Goal: Use online tool/utility: Use online tool/utility

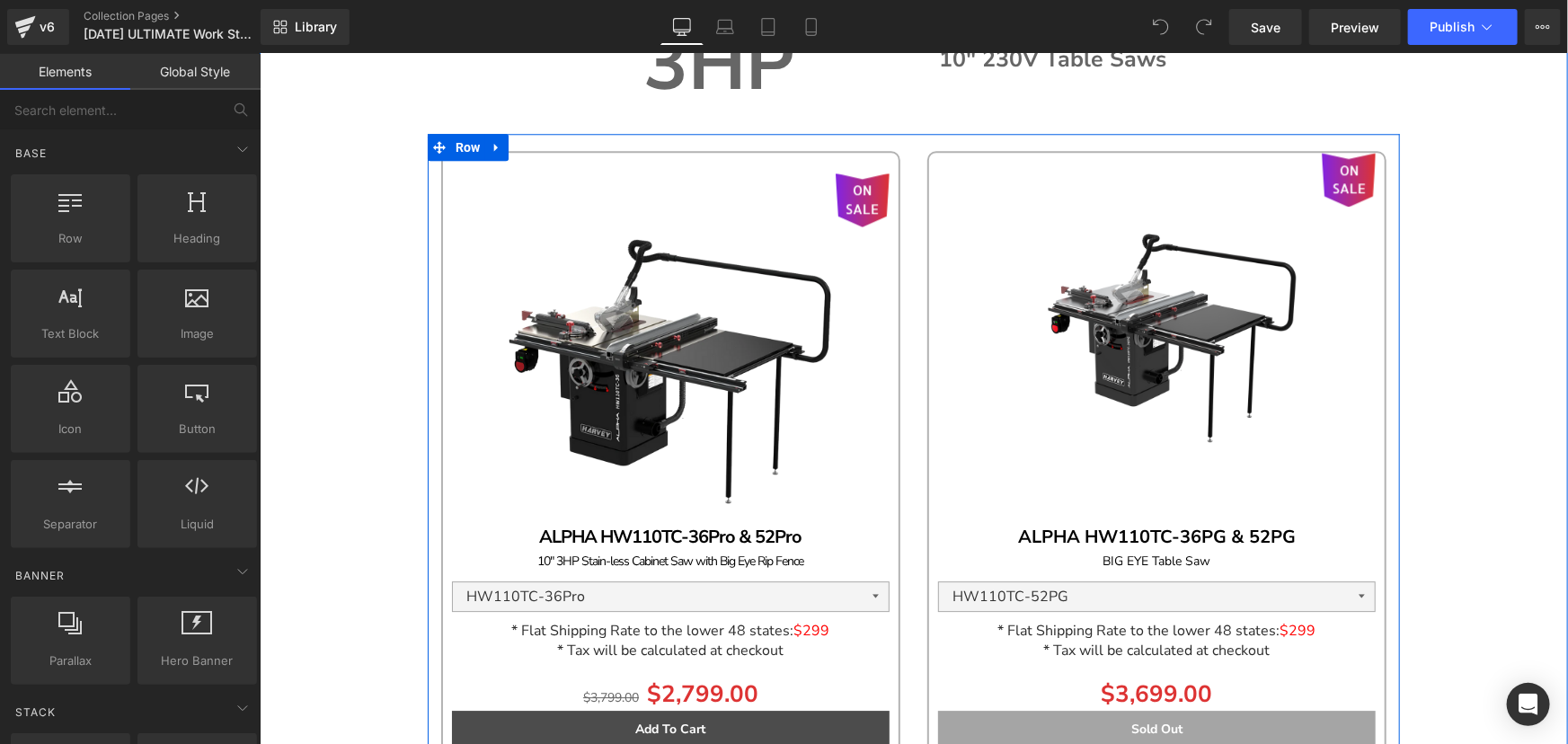
scroll to position [2450, 0]
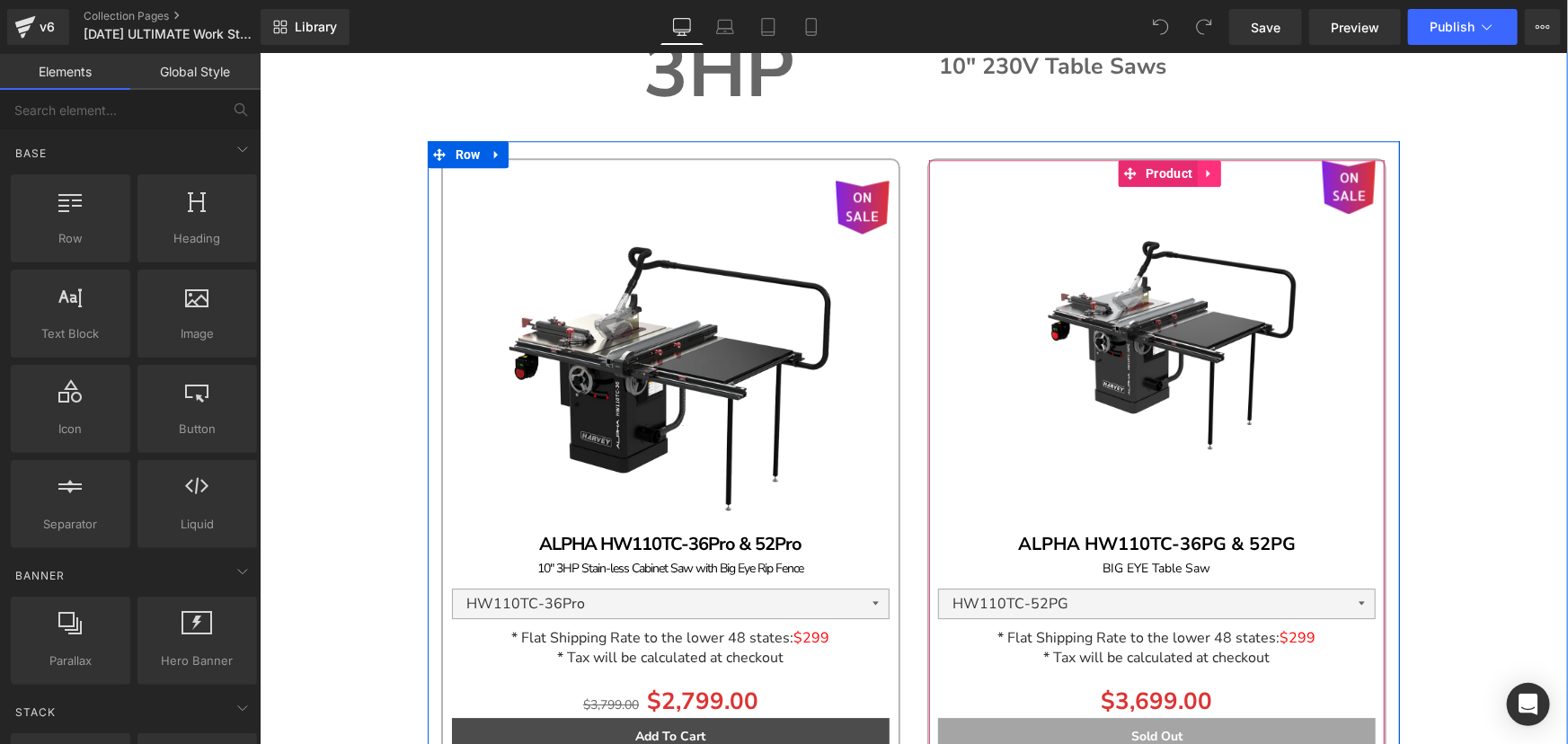
click at [1207, 170] on icon at bounding box center [1209, 174] width 13 height 14
click at [1214, 173] on icon at bounding box center [1220, 173] width 13 height 13
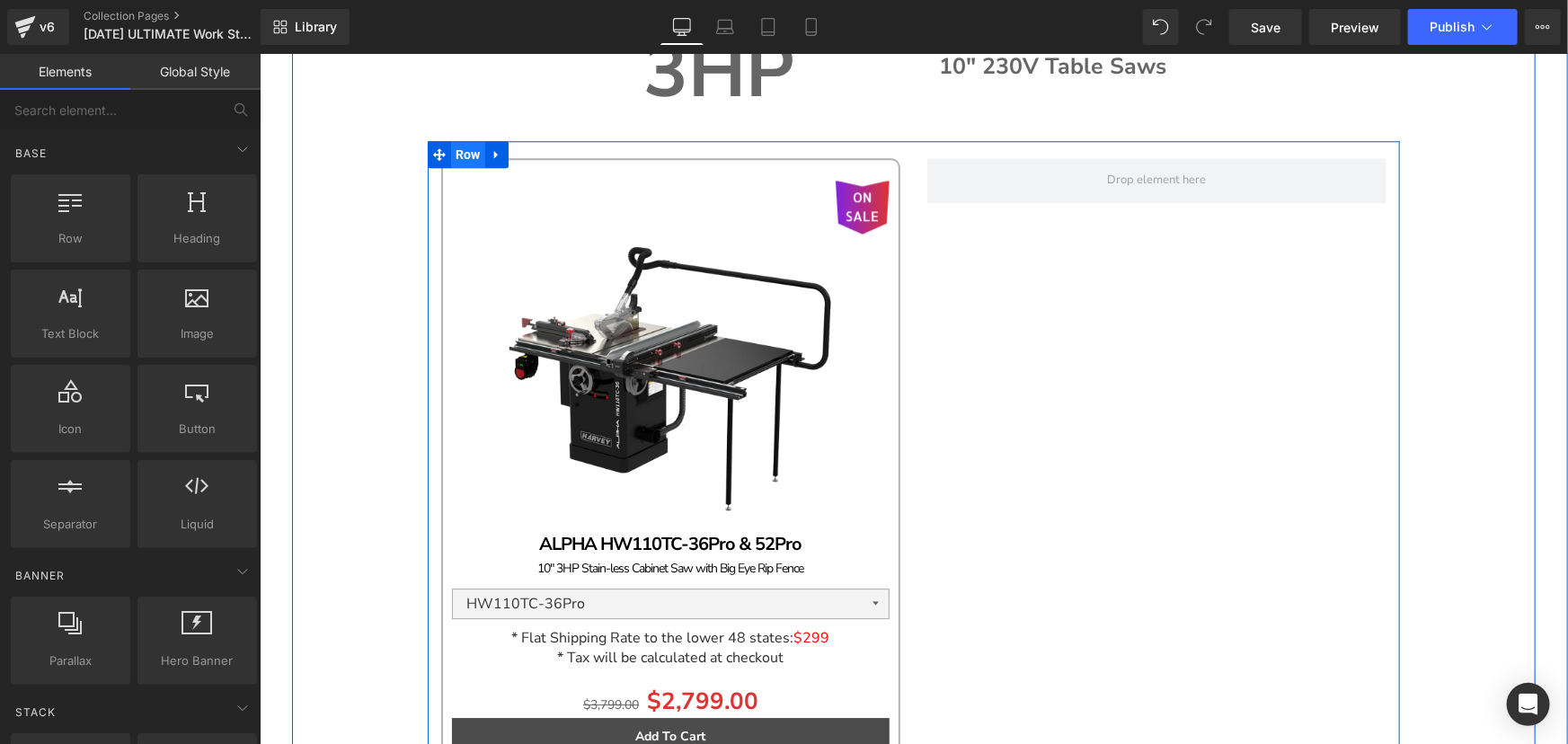
click at [454, 151] on span "Row" at bounding box center [467, 154] width 34 height 27
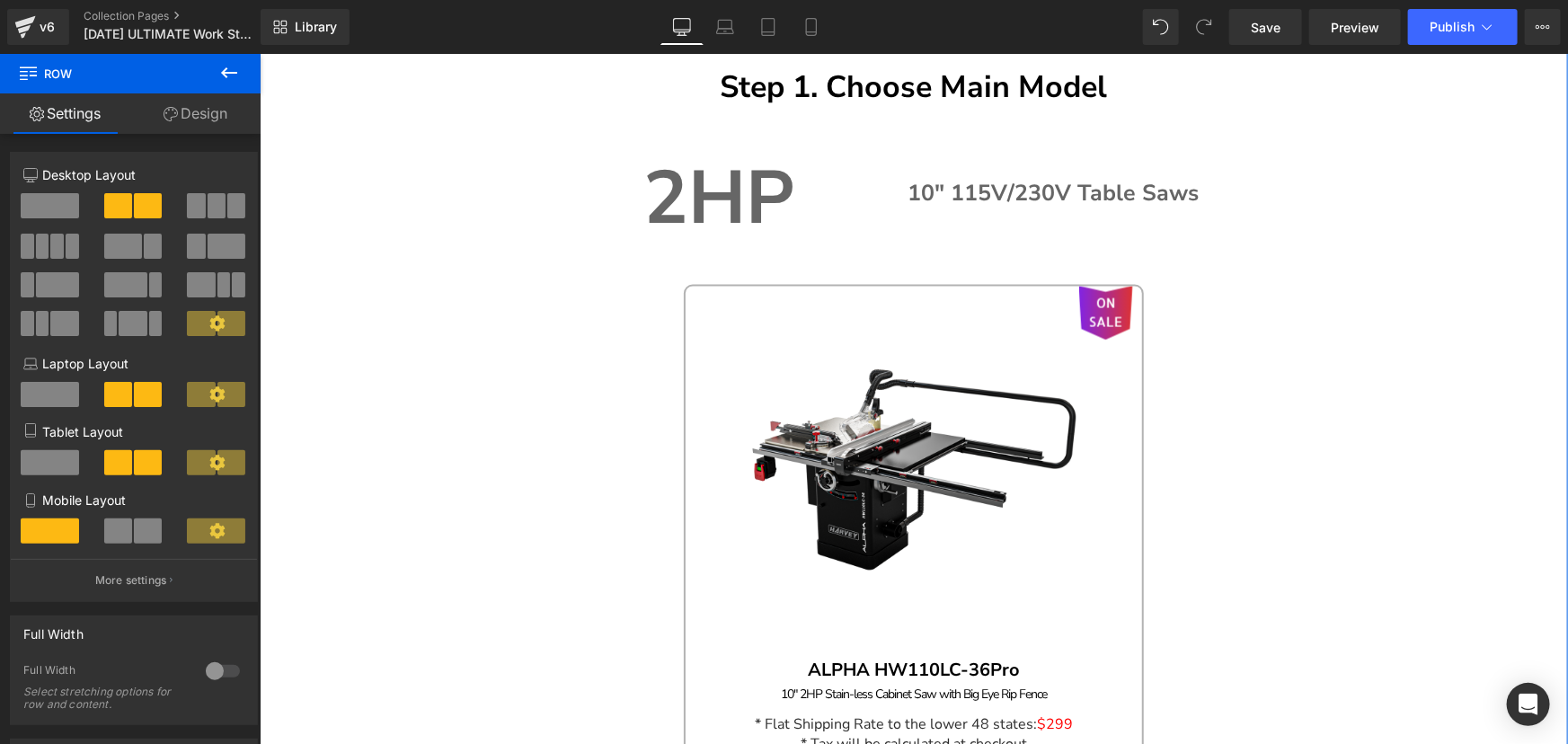
scroll to position [1552, 0]
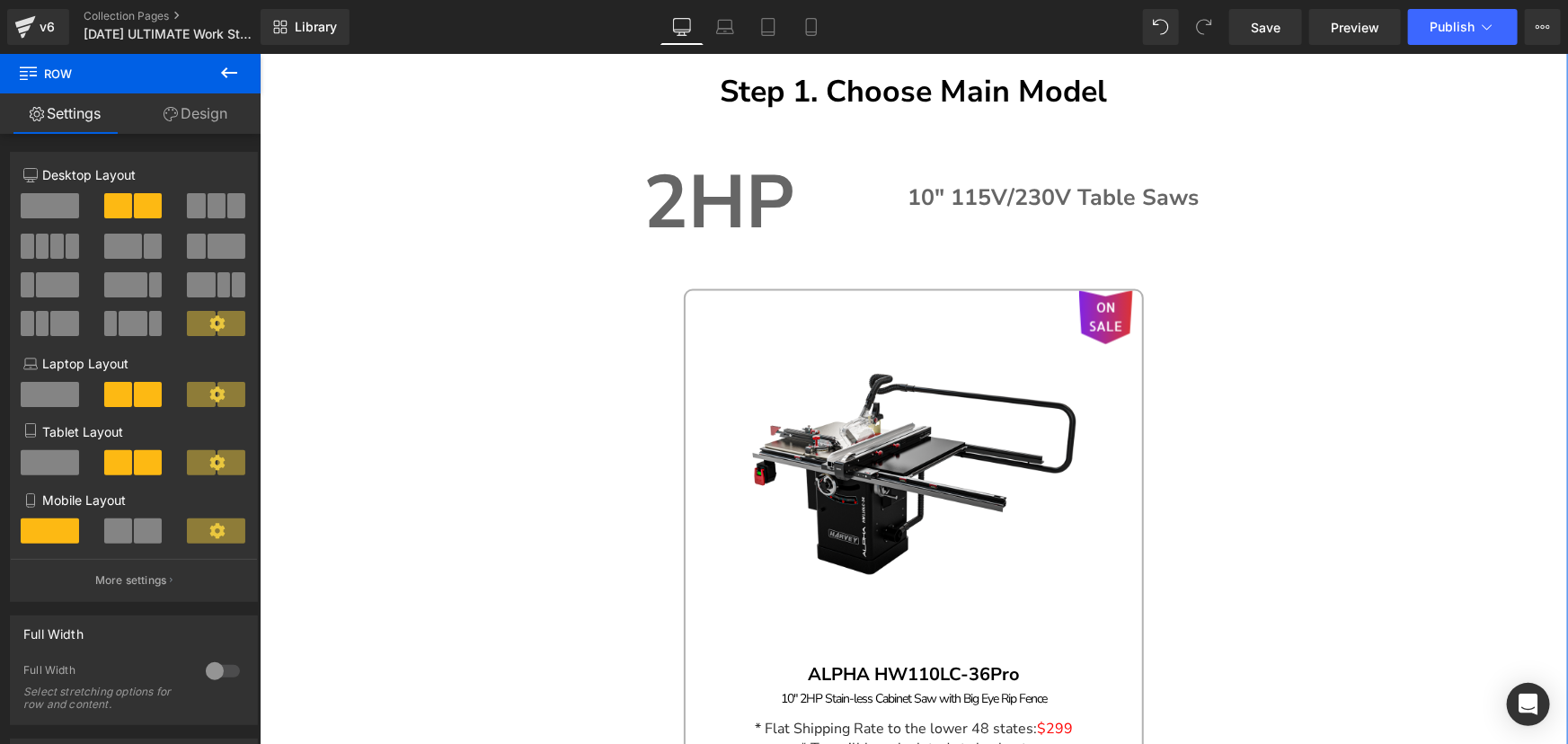
click at [719, 320] on link "ON SALE" at bounding box center [913, 465] width 438 height 350
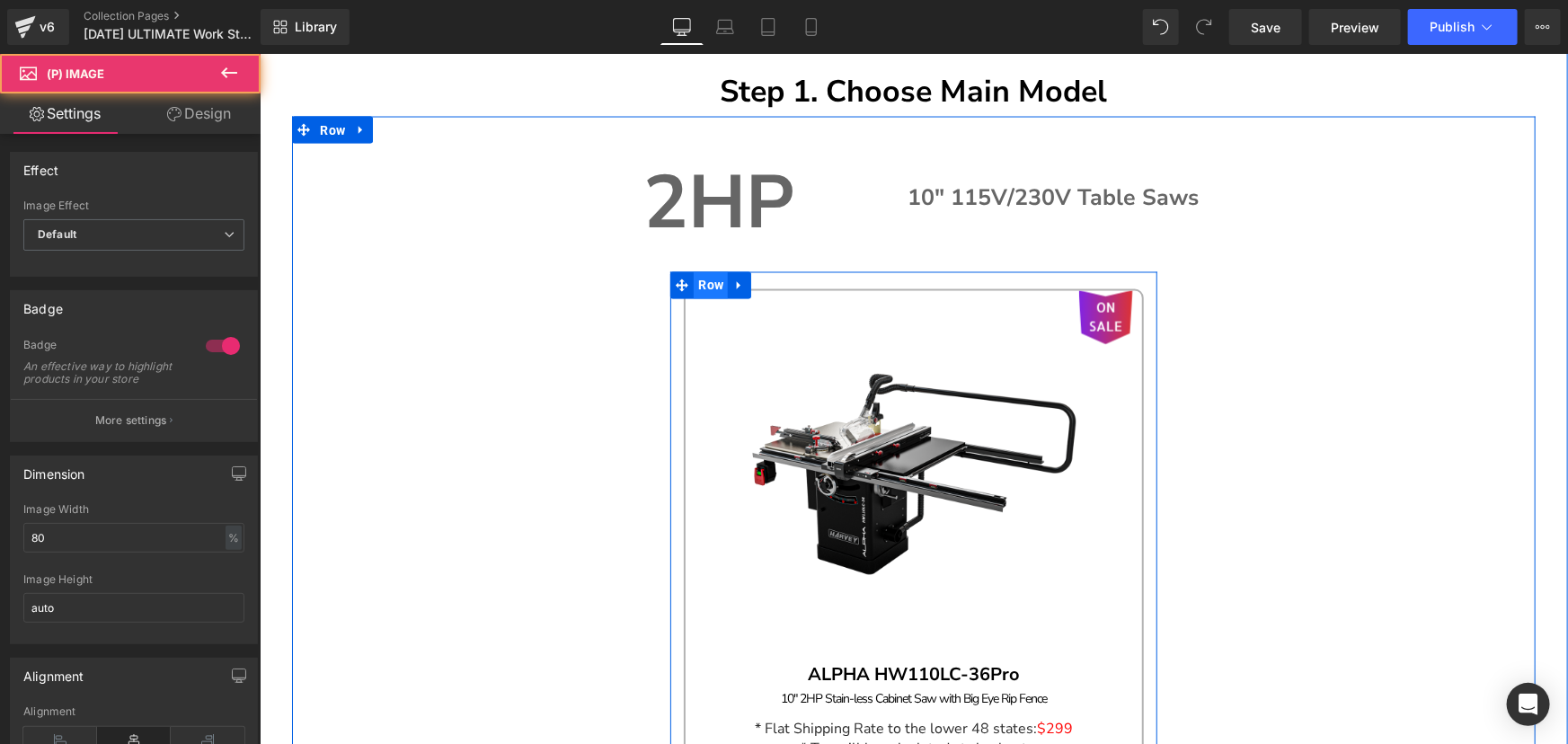
click at [704, 285] on span "Row" at bounding box center [710, 284] width 34 height 27
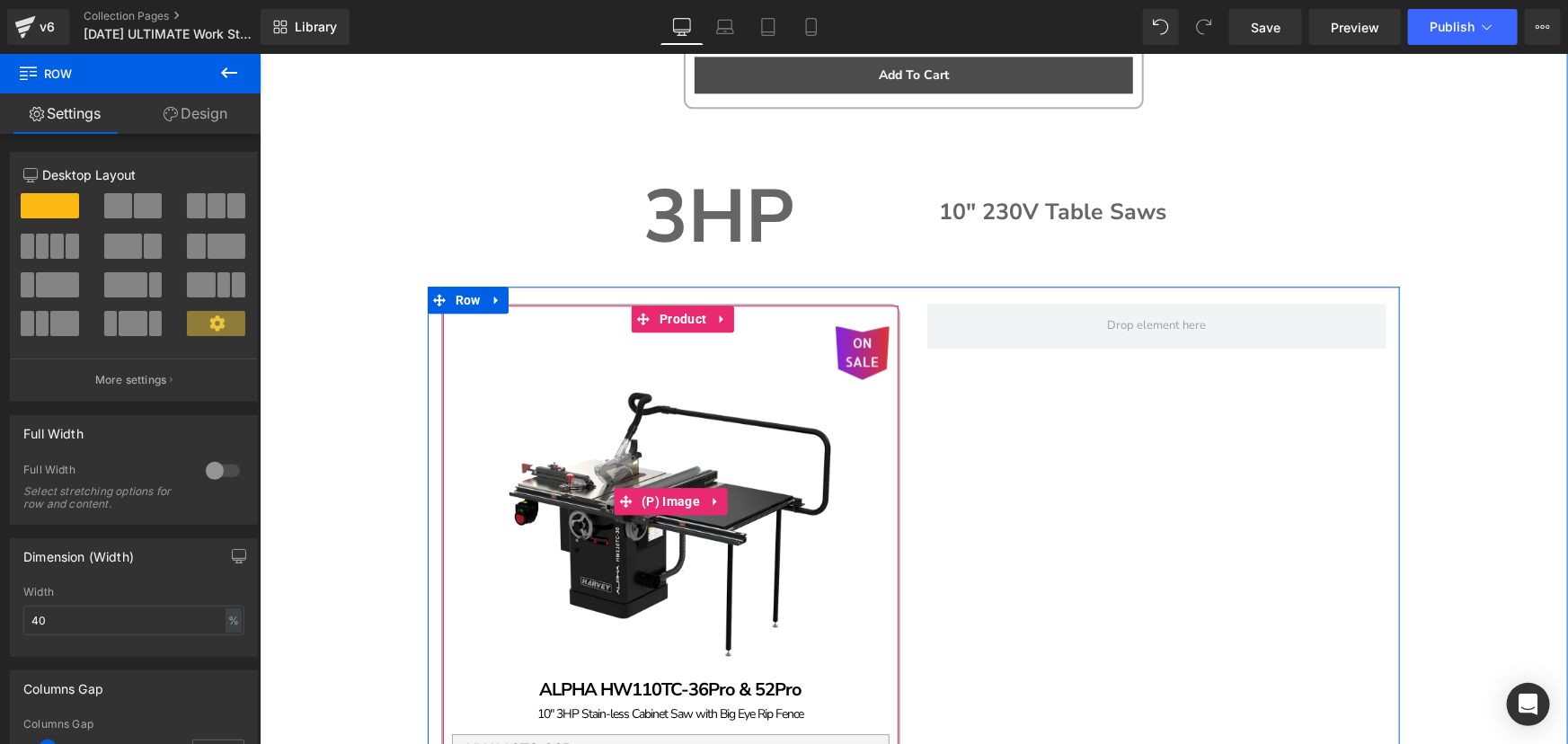
scroll to position [2287, 0]
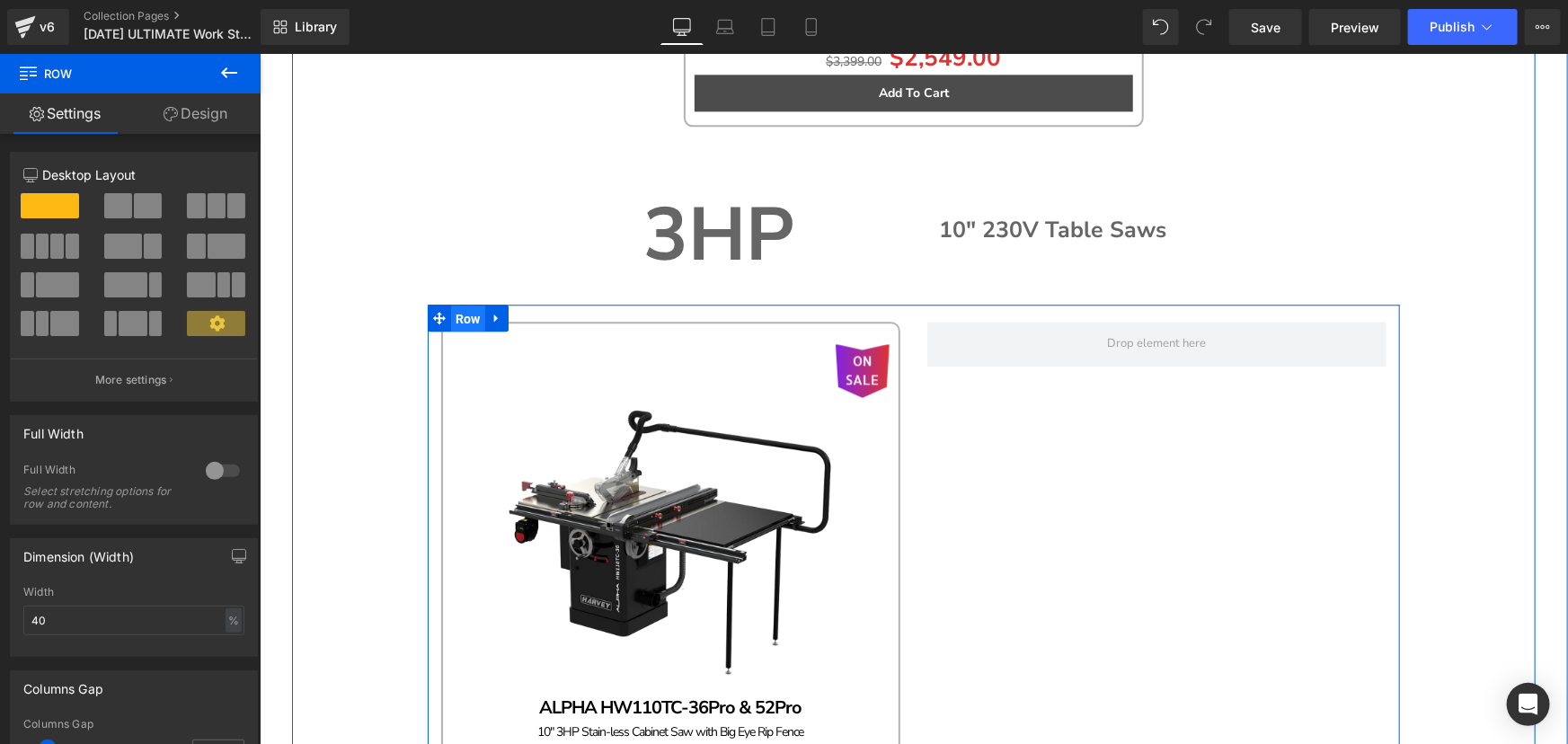
click at [468, 315] on span "Row" at bounding box center [467, 317] width 34 height 27
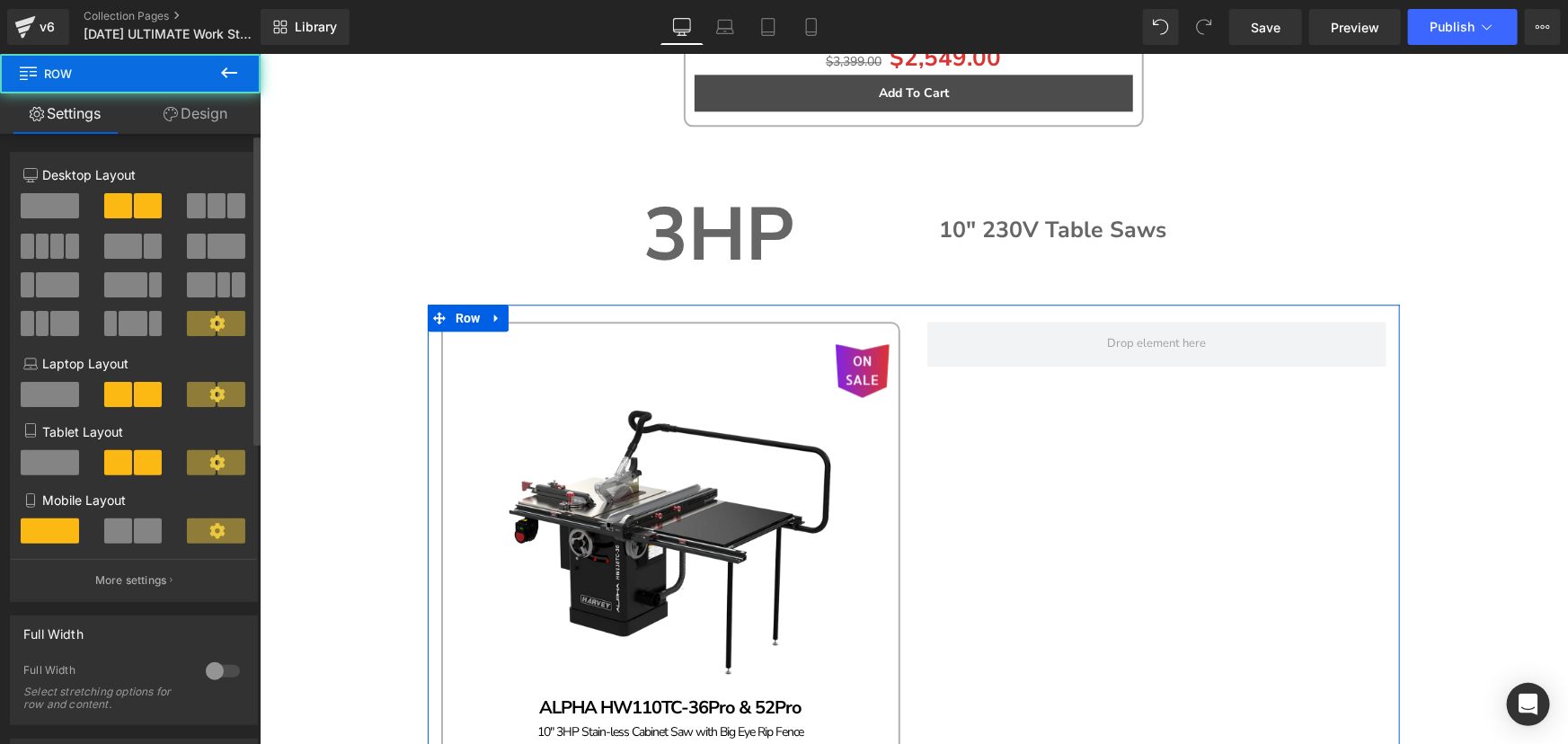
click at [32, 203] on span at bounding box center [50, 205] width 59 height 25
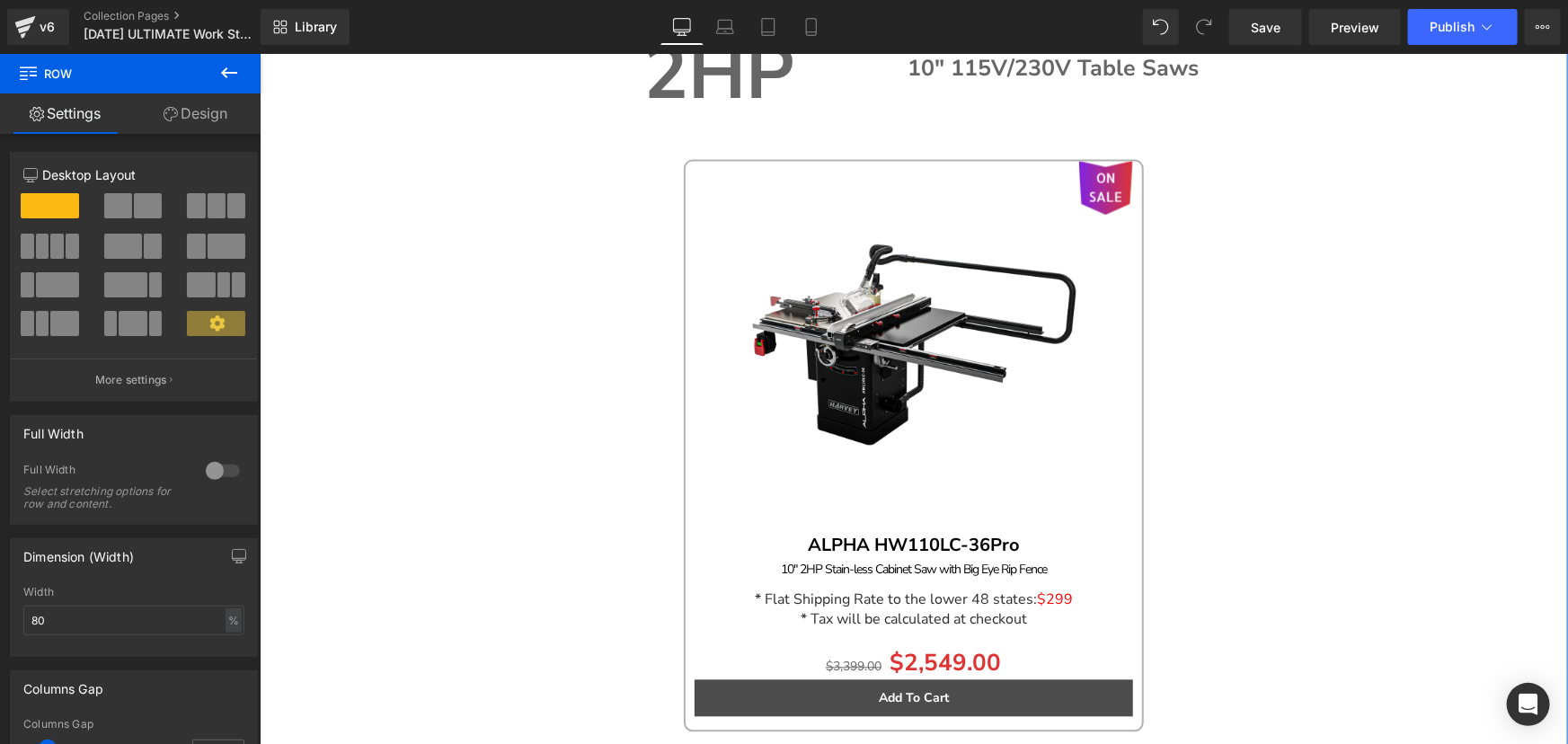
scroll to position [1470, 0]
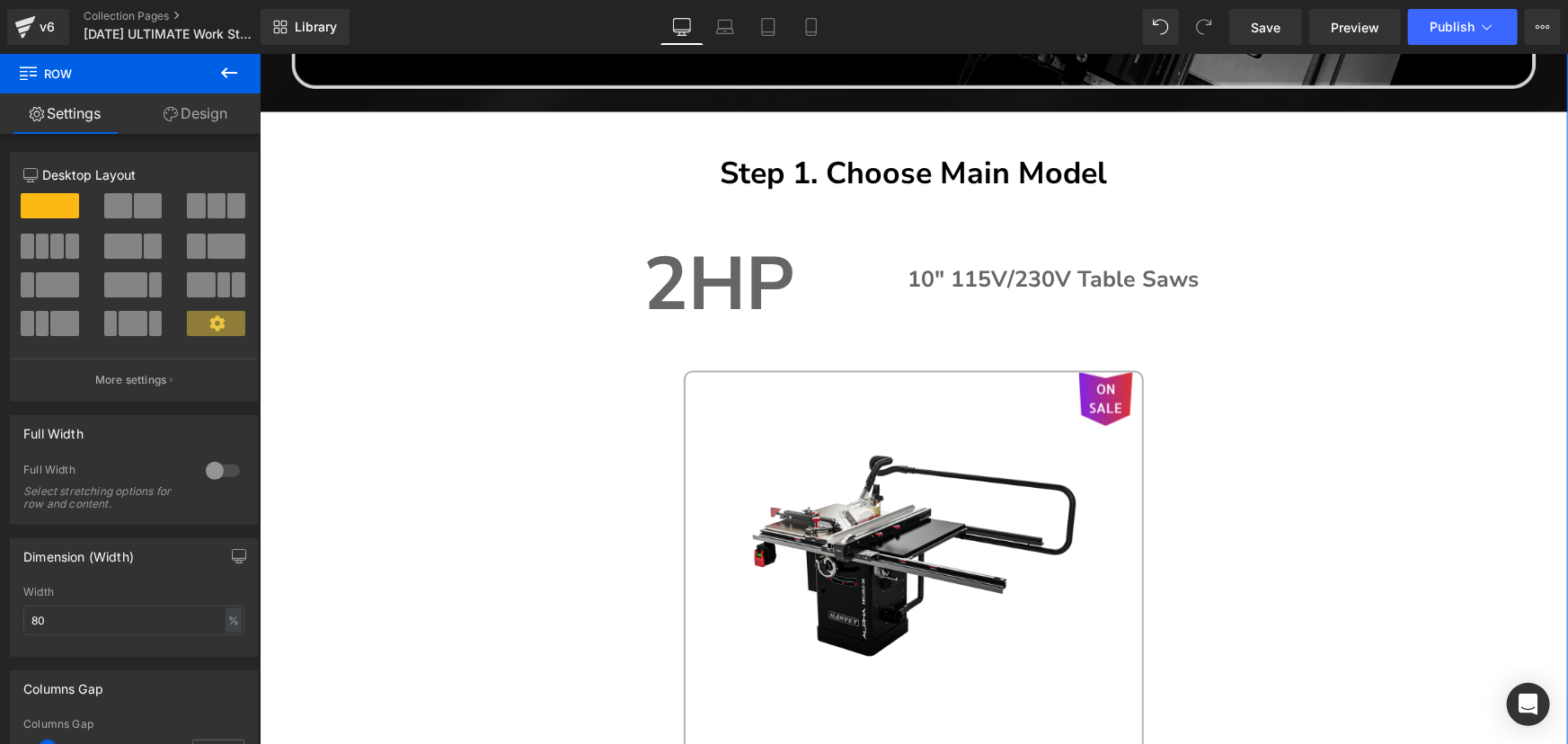
click at [813, 383] on img at bounding box center [913, 547] width 350 height 350
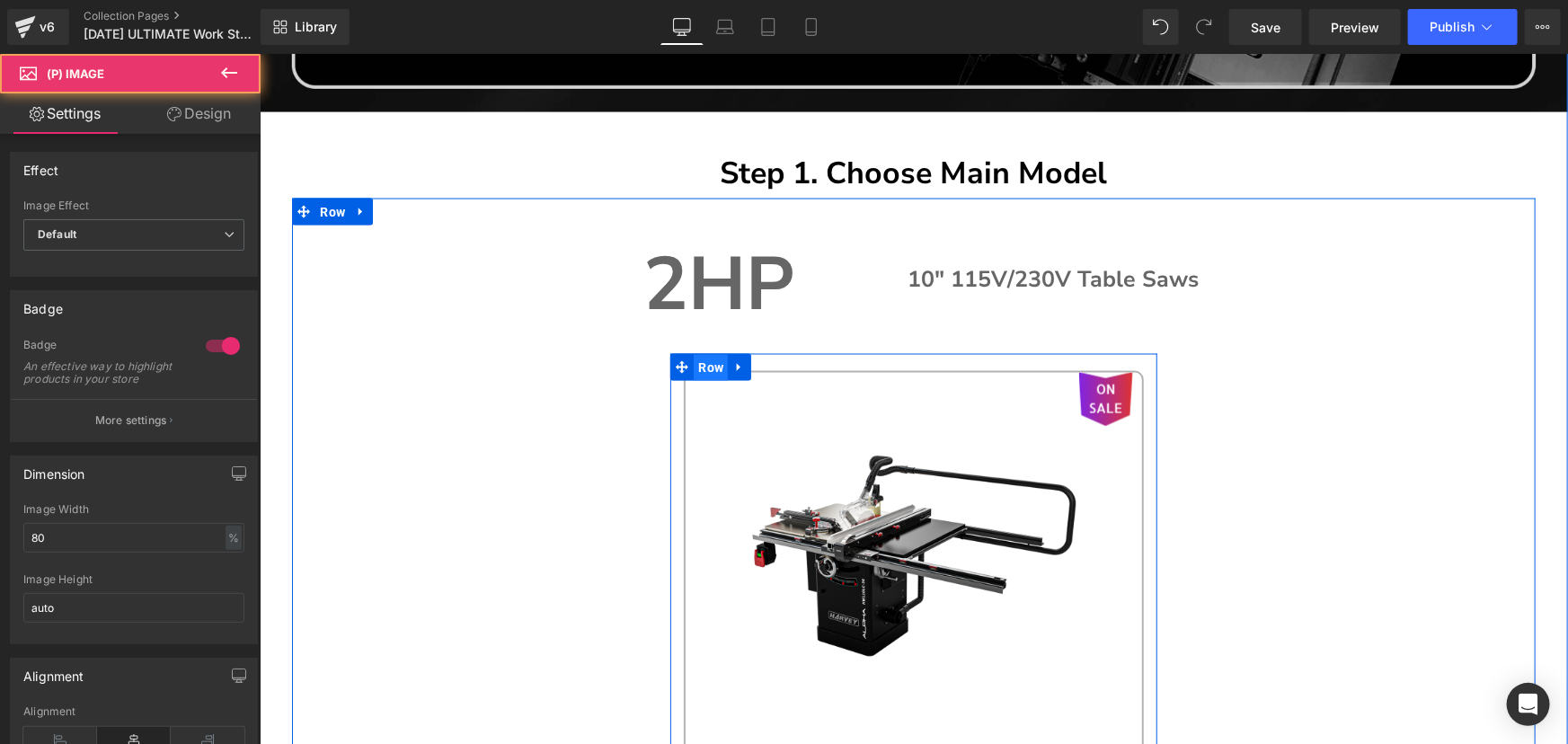
click at [693, 356] on span "Row" at bounding box center [710, 367] width 34 height 27
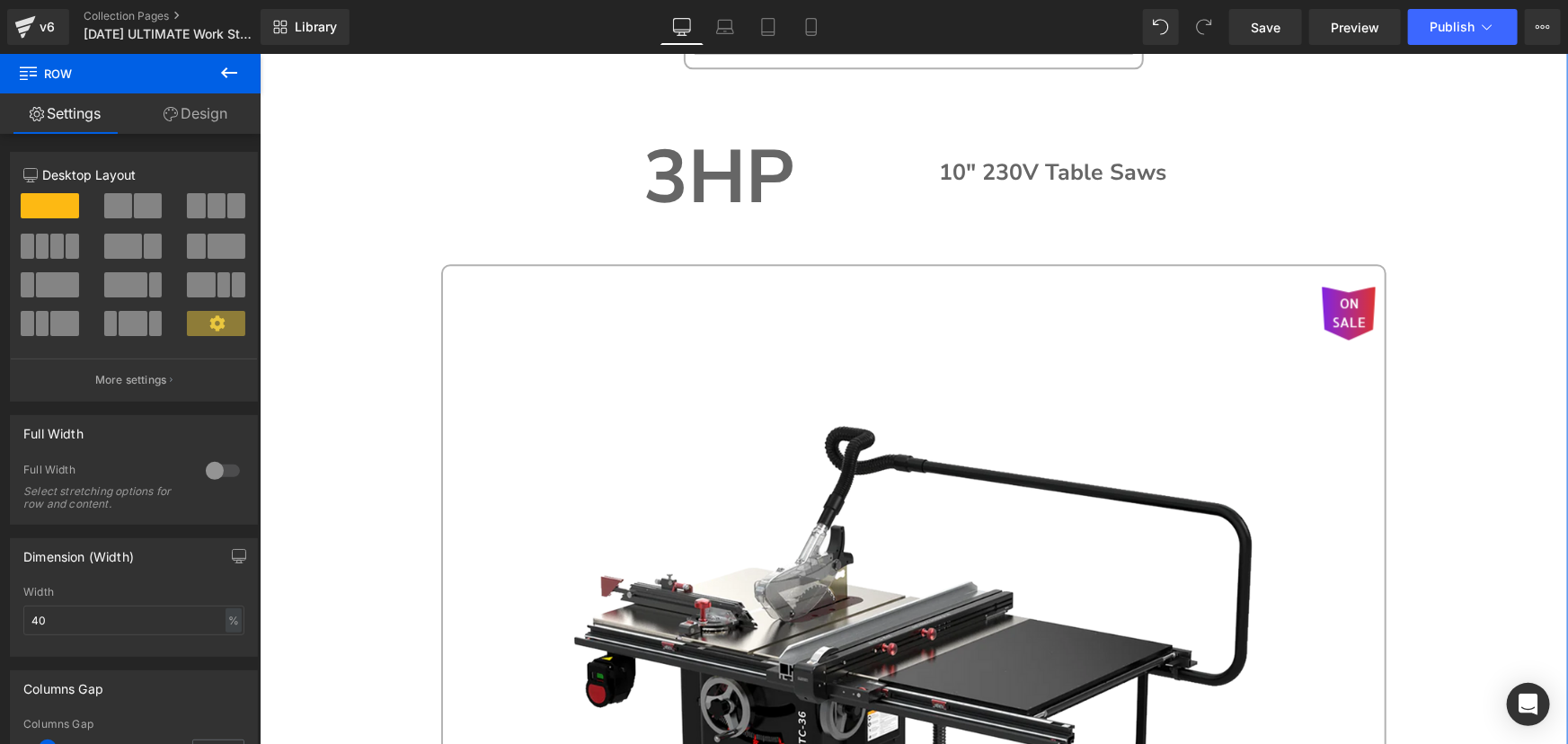
scroll to position [2369, 0]
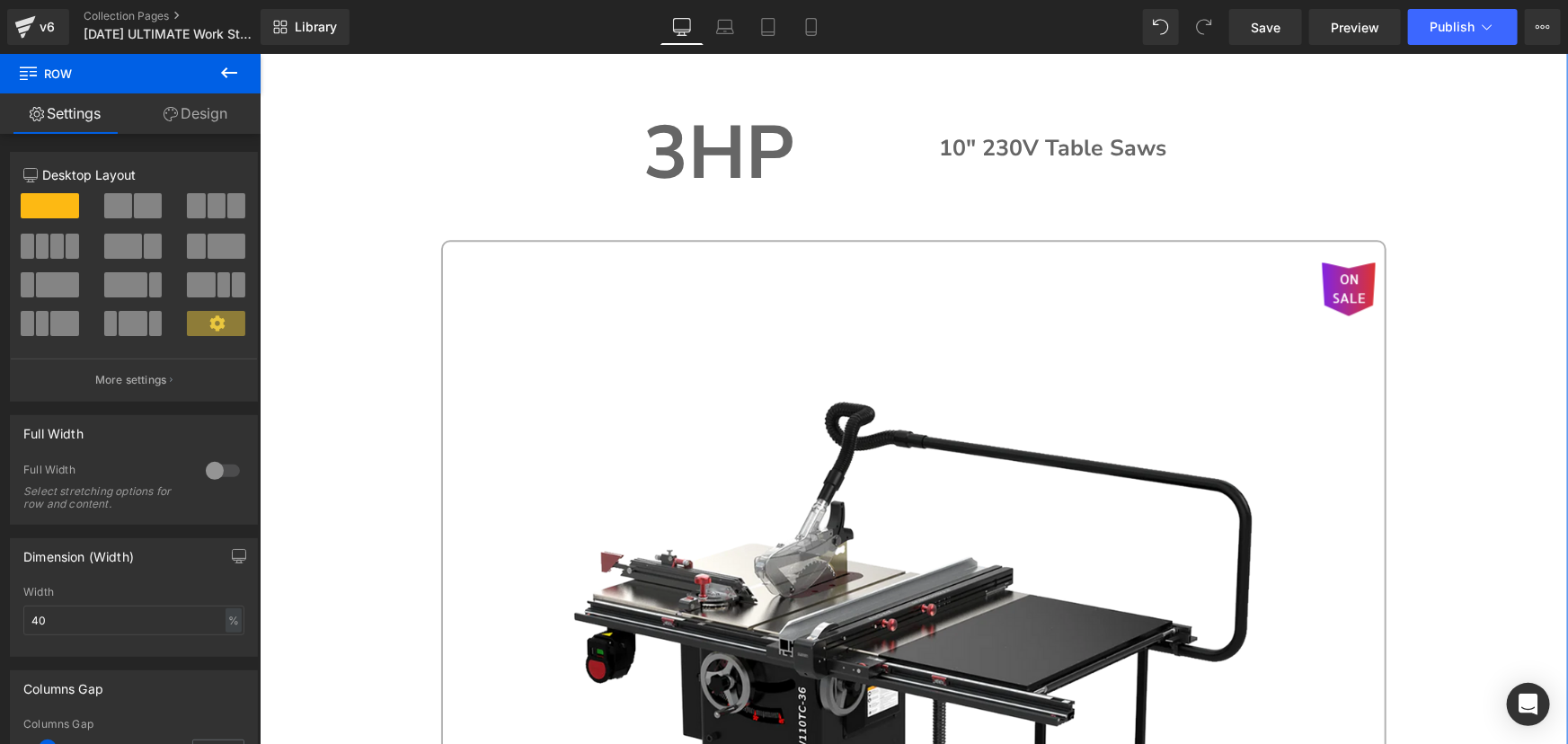
click at [767, 400] on img at bounding box center [914, 631] width 740 height 740
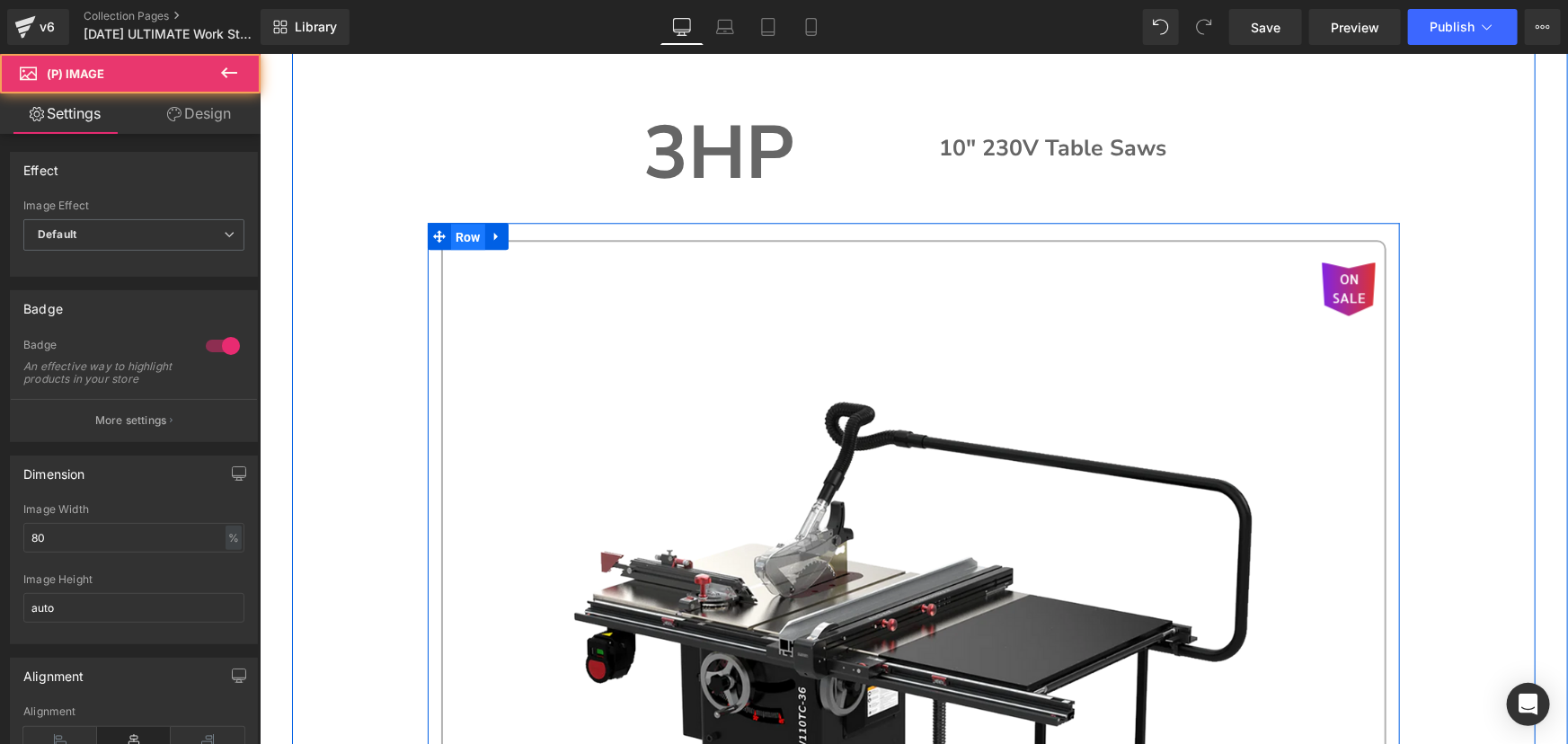
click at [473, 231] on span "Row" at bounding box center [467, 235] width 34 height 27
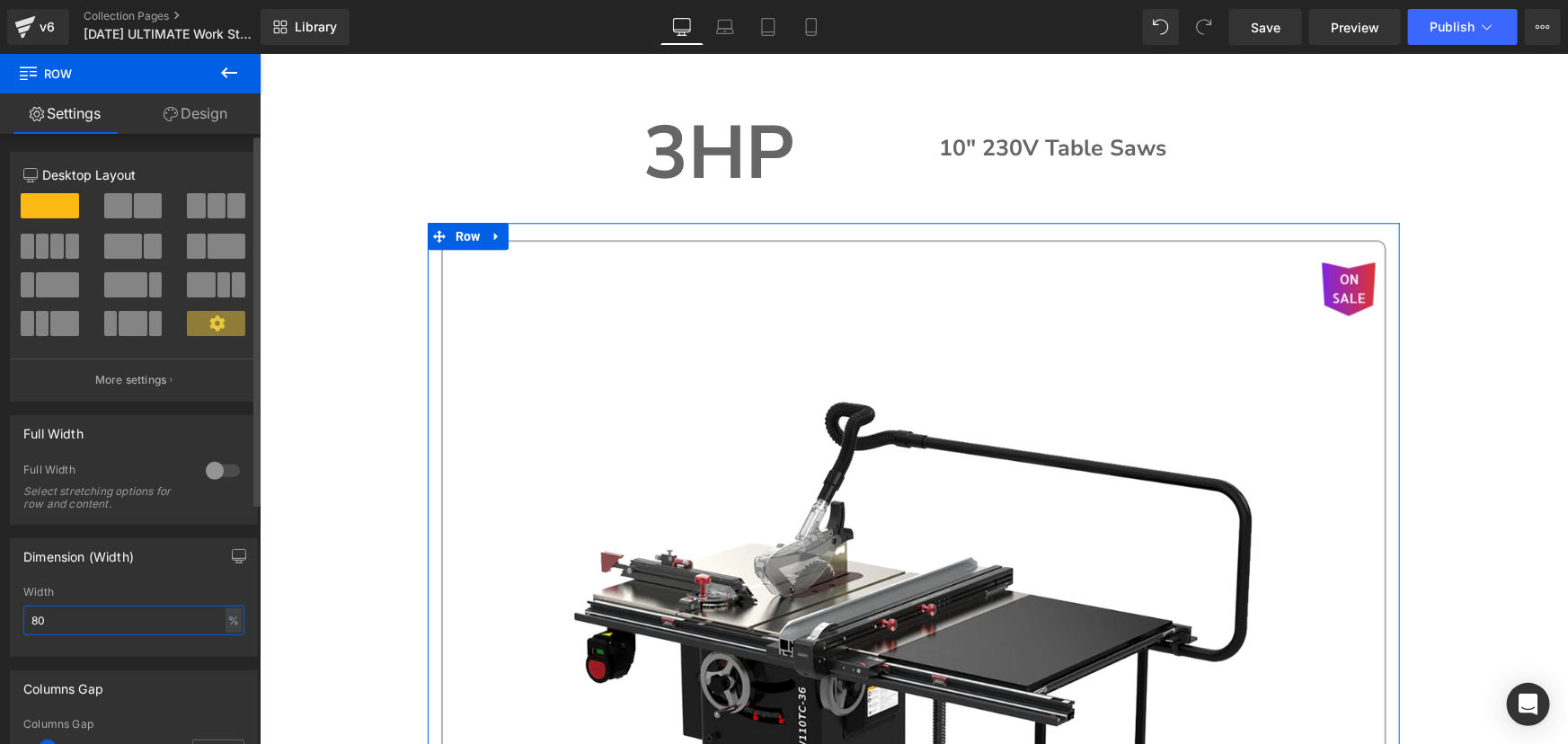
drag, startPoint x: 63, startPoint y: 618, endPoint x: 3, endPoint y: 611, distance: 60.4
click at [3, 611] on div "Dimension (Width) 80% Width 80 % % px" at bounding box center [134, 590] width 268 height 132
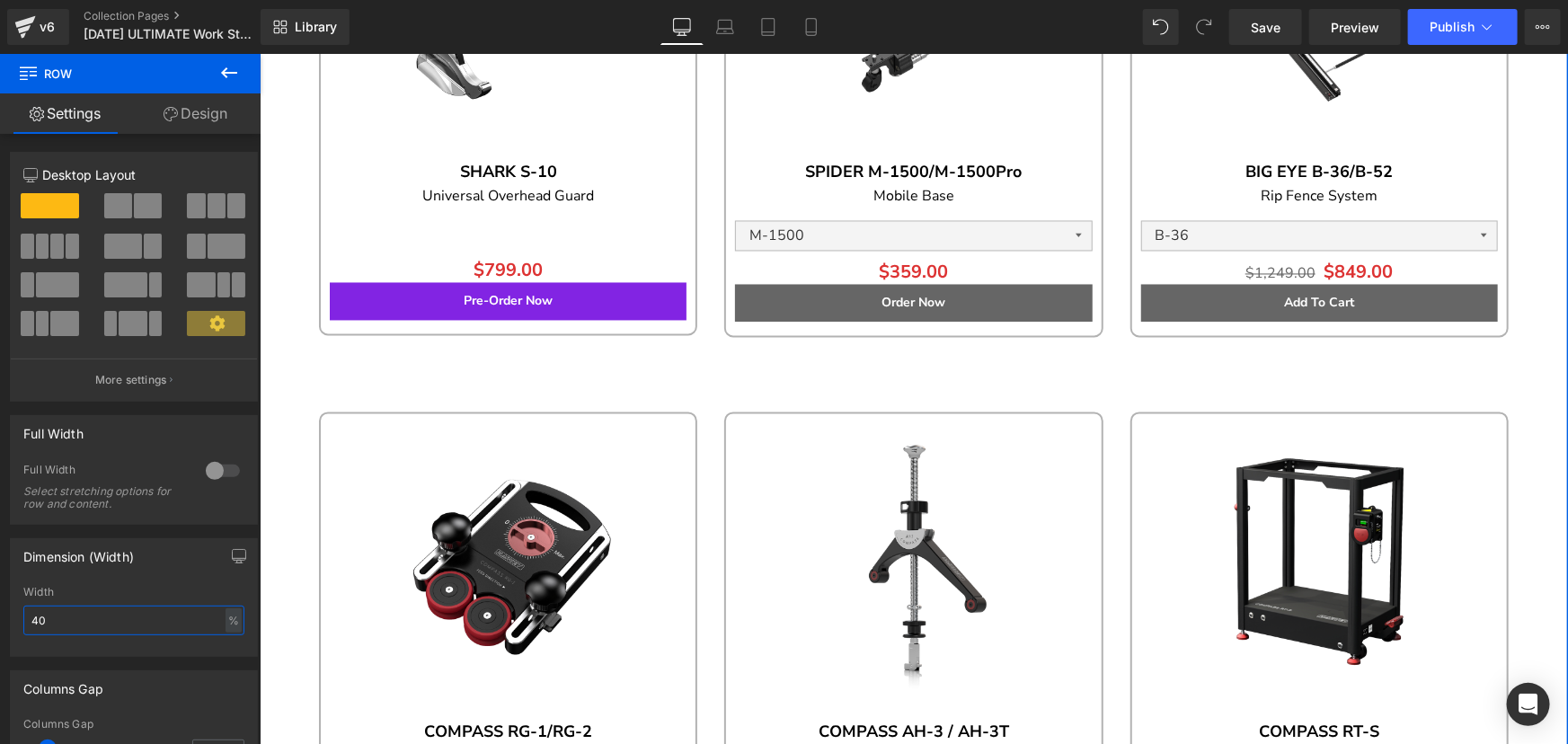
scroll to position [5146, 0]
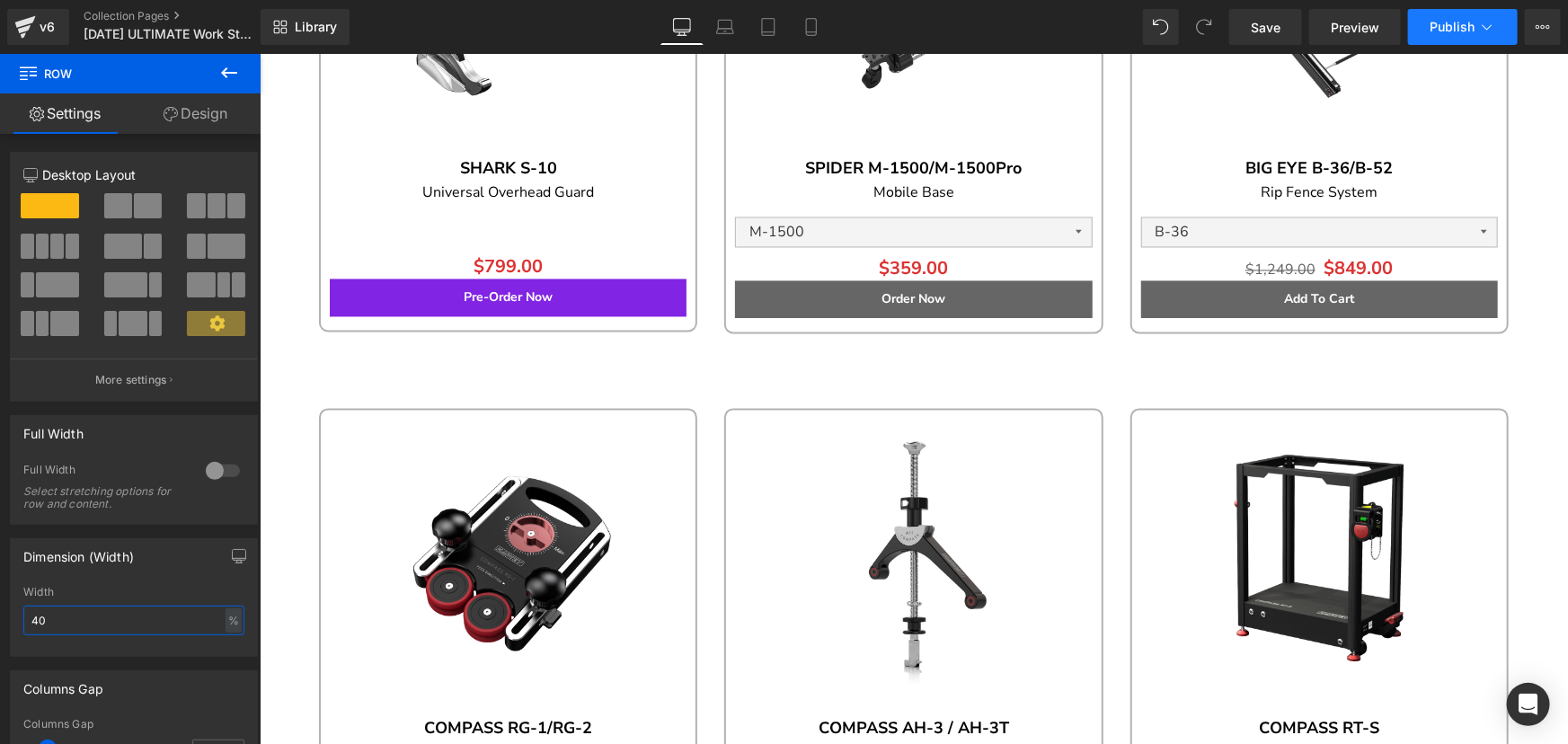
type input "40"
click at [1448, 22] on span "Publish" at bounding box center [1452, 27] width 45 height 14
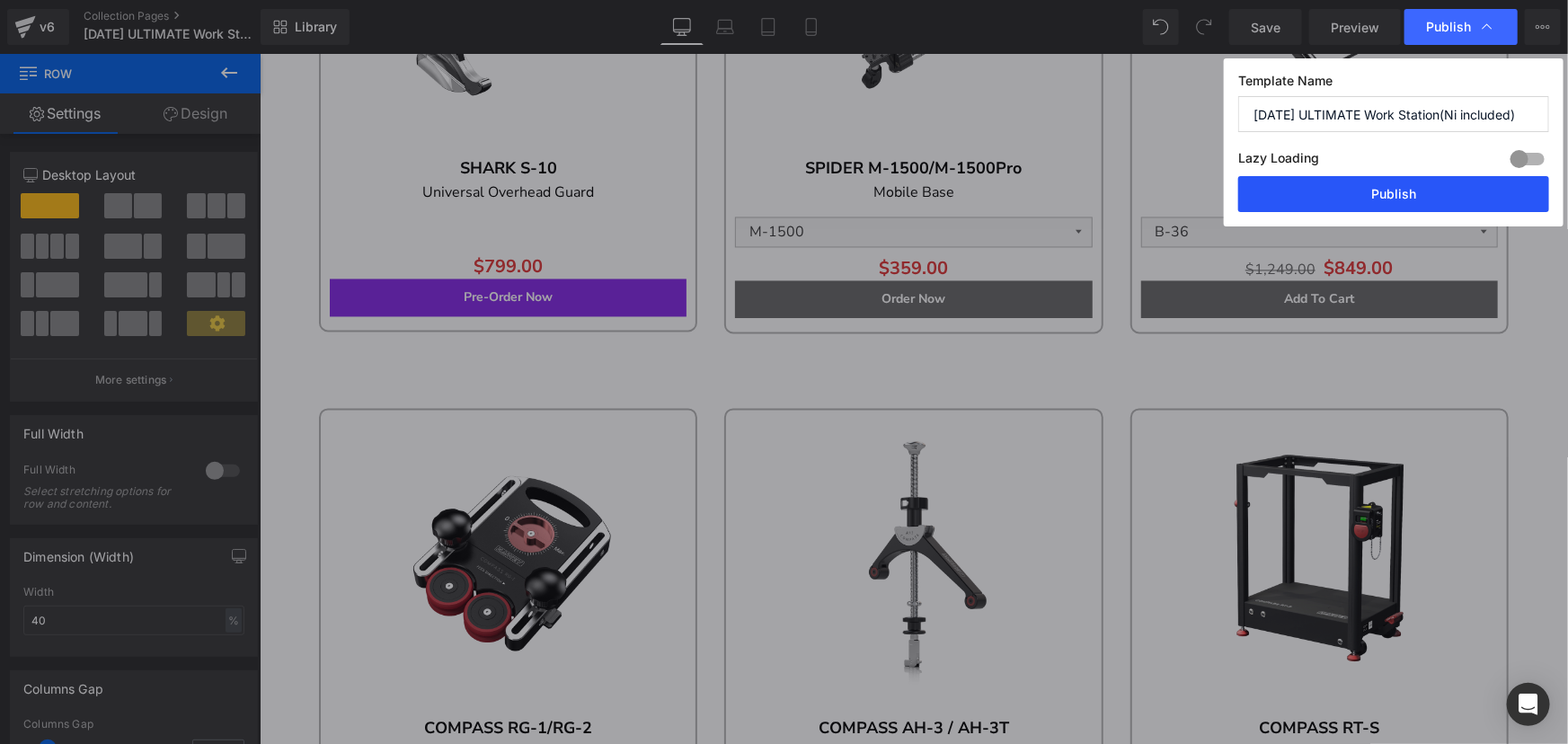
click at [1453, 201] on button "Publish" at bounding box center [1394, 194] width 311 height 36
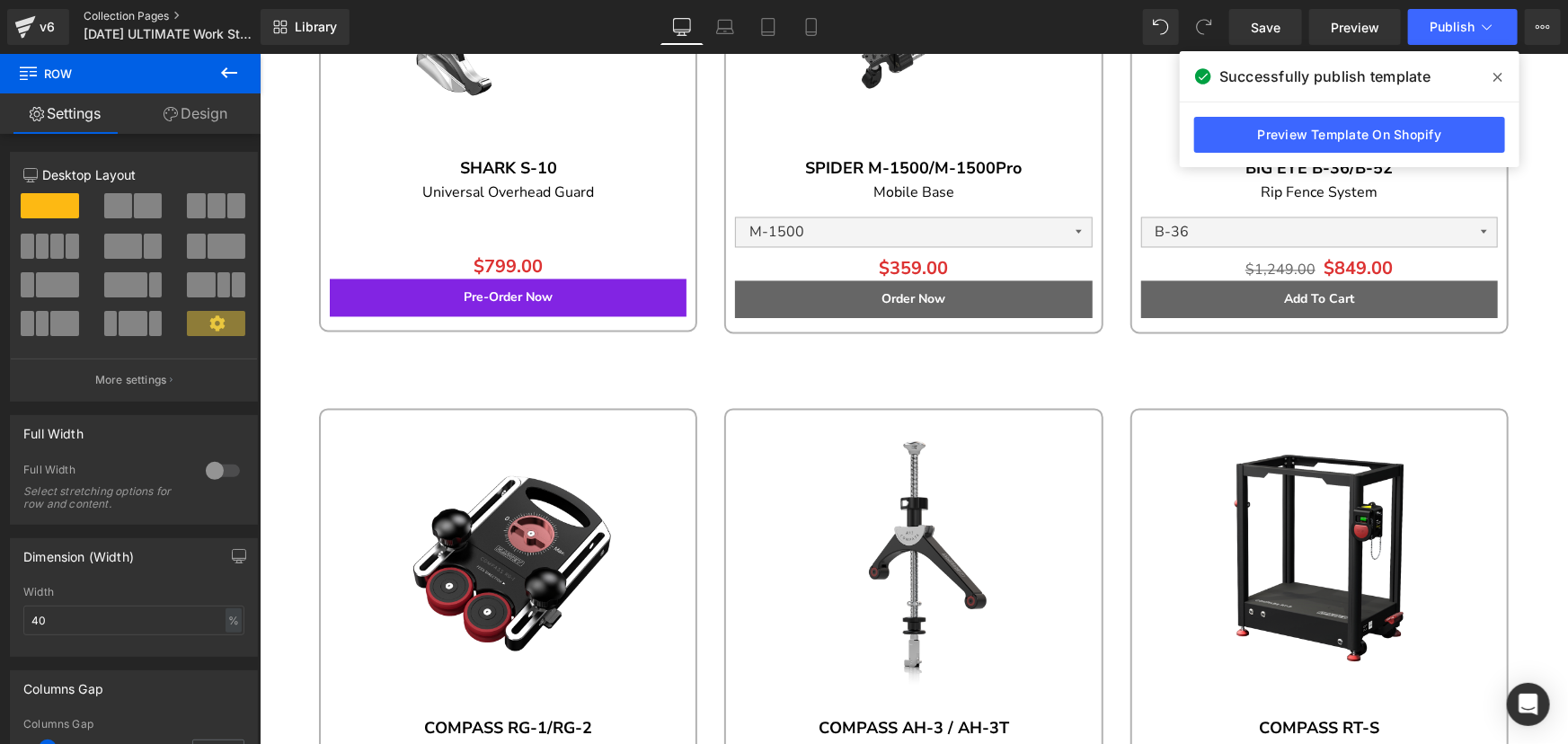
click at [105, 9] on link "Collection Pages" at bounding box center [187, 16] width 206 height 14
